Goal: Information Seeking & Learning: Learn about a topic

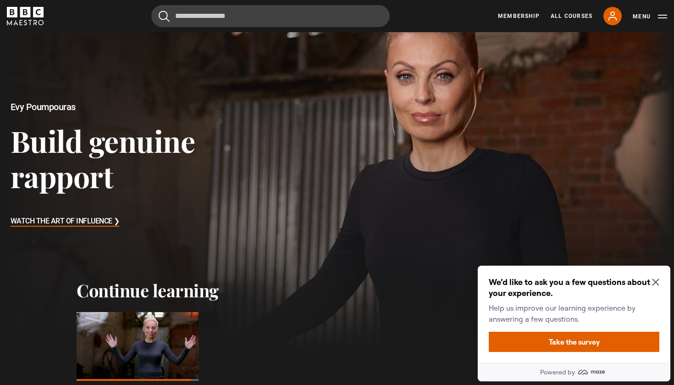
click at [655, 282] on icon "Close Maze Prompt" at bounding box center [655, 281] width 7 height 7
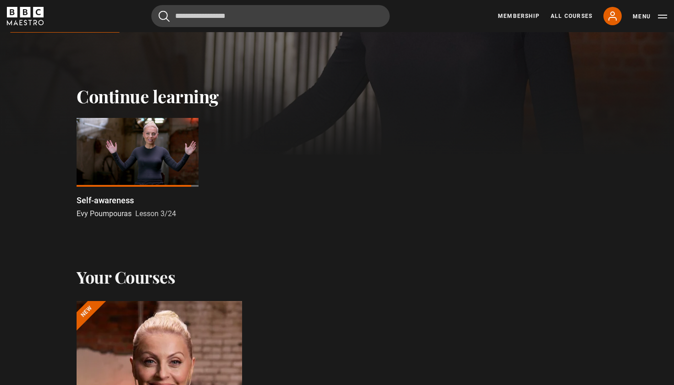
scroll to position [274, 0]
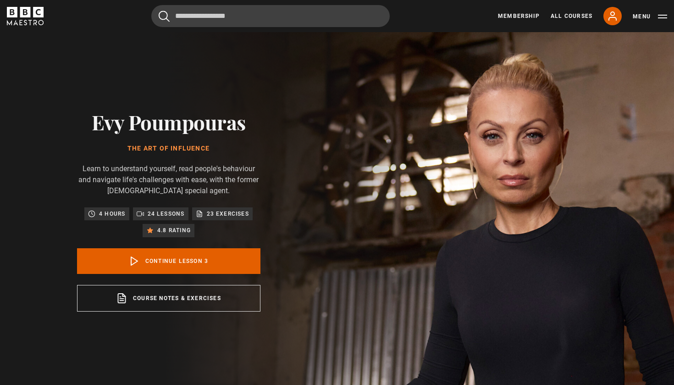
scroll to position [389, 0]
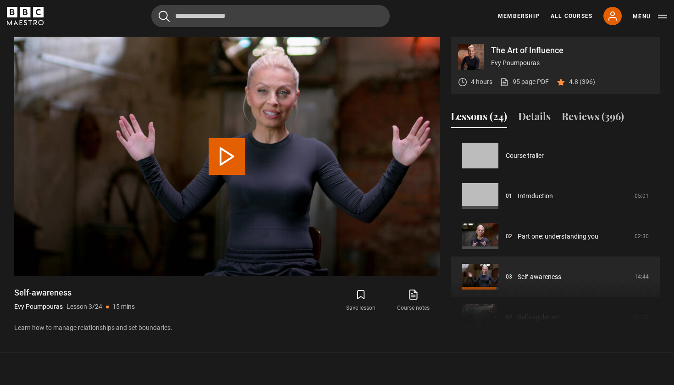
click at [227, 155] on button "Play Lesson Self-awareness" at bounding box center [227, 156] width 37 height 37
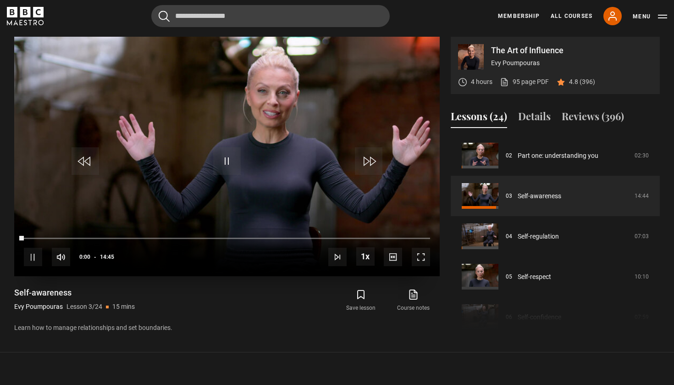
click at [424, 258] on span "Video Player" at bounding box center [421, 257] width 18 height 18
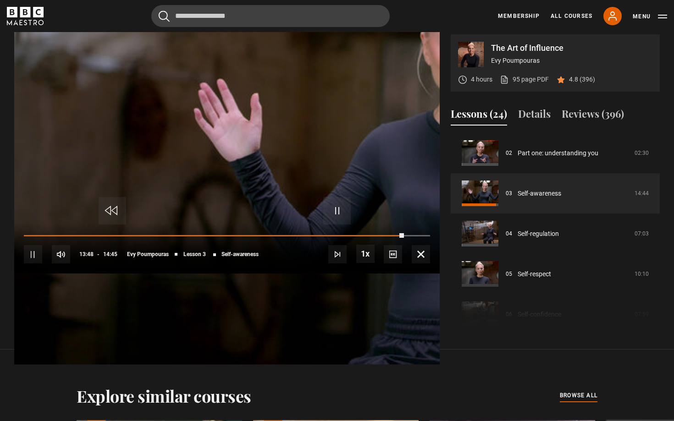
scroll to position [426, 0]
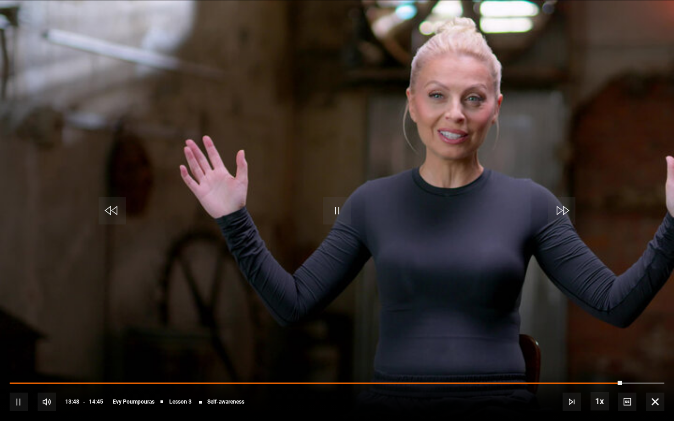
click at [334, 214] on span "Video Player" at bounding box center [337, 211] width 28 height 28
click at [338, 210] on div "Video Player is loading." at bounding box center [337, 211] width 46 height 46
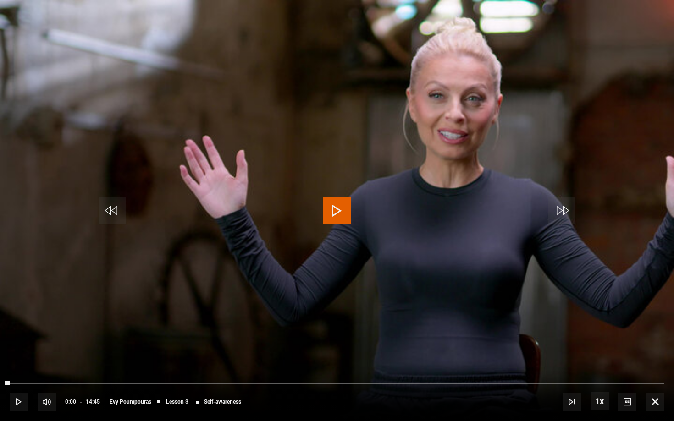
click at [342, 213] on span "Video Player" at bounding box center [337, 211] width 28 height 28
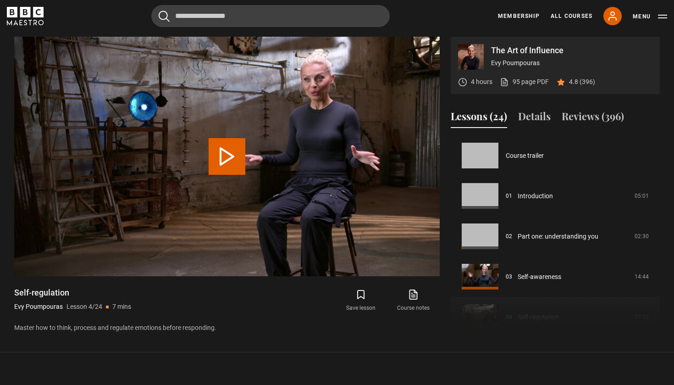
scroll to position [121, 0]
